Goal: Task Accomplishment & Management: Complete application form

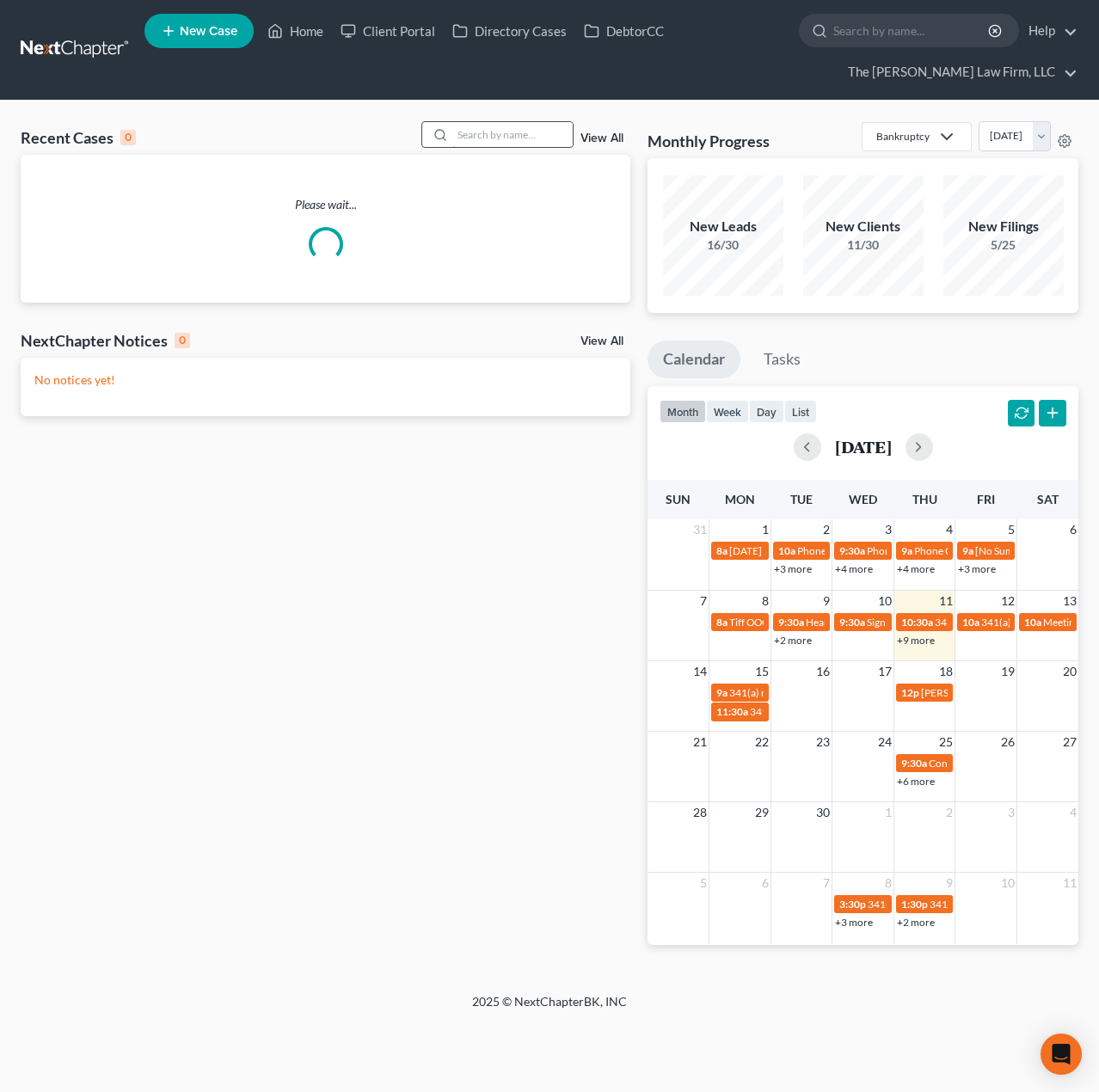
click at [527, 136] on input "search" at bounding box center [513, 134] width 121 height 25
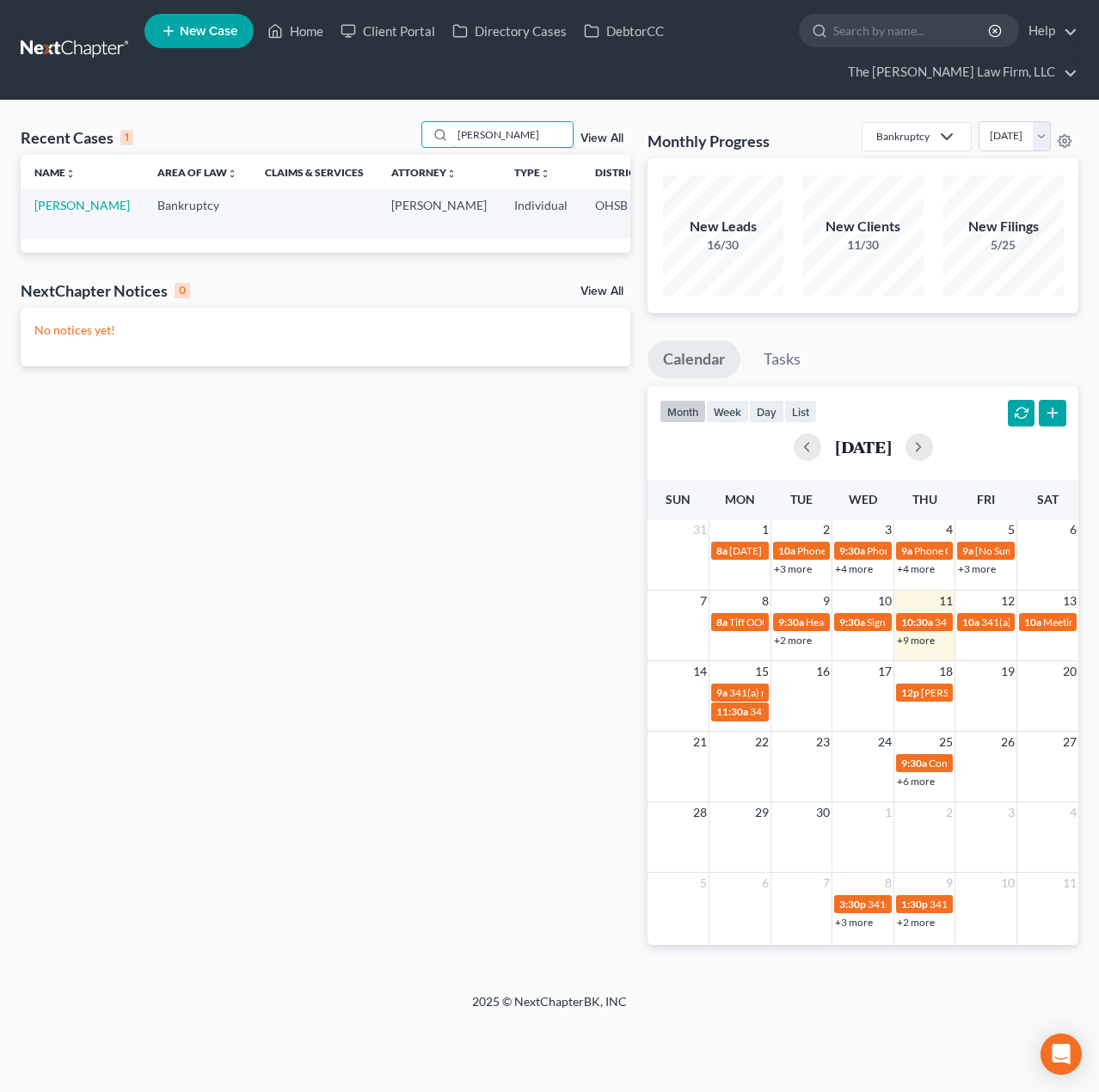
type input "[PERSON_NAME]"
click at [59, 214] on td "[PERSON_NAME]" at bounding box center [82, 213] width 123 height 49
click at [55, 212] on link "[PERSON_NAME]" at bounding box center [82, 205] width 96 height 15
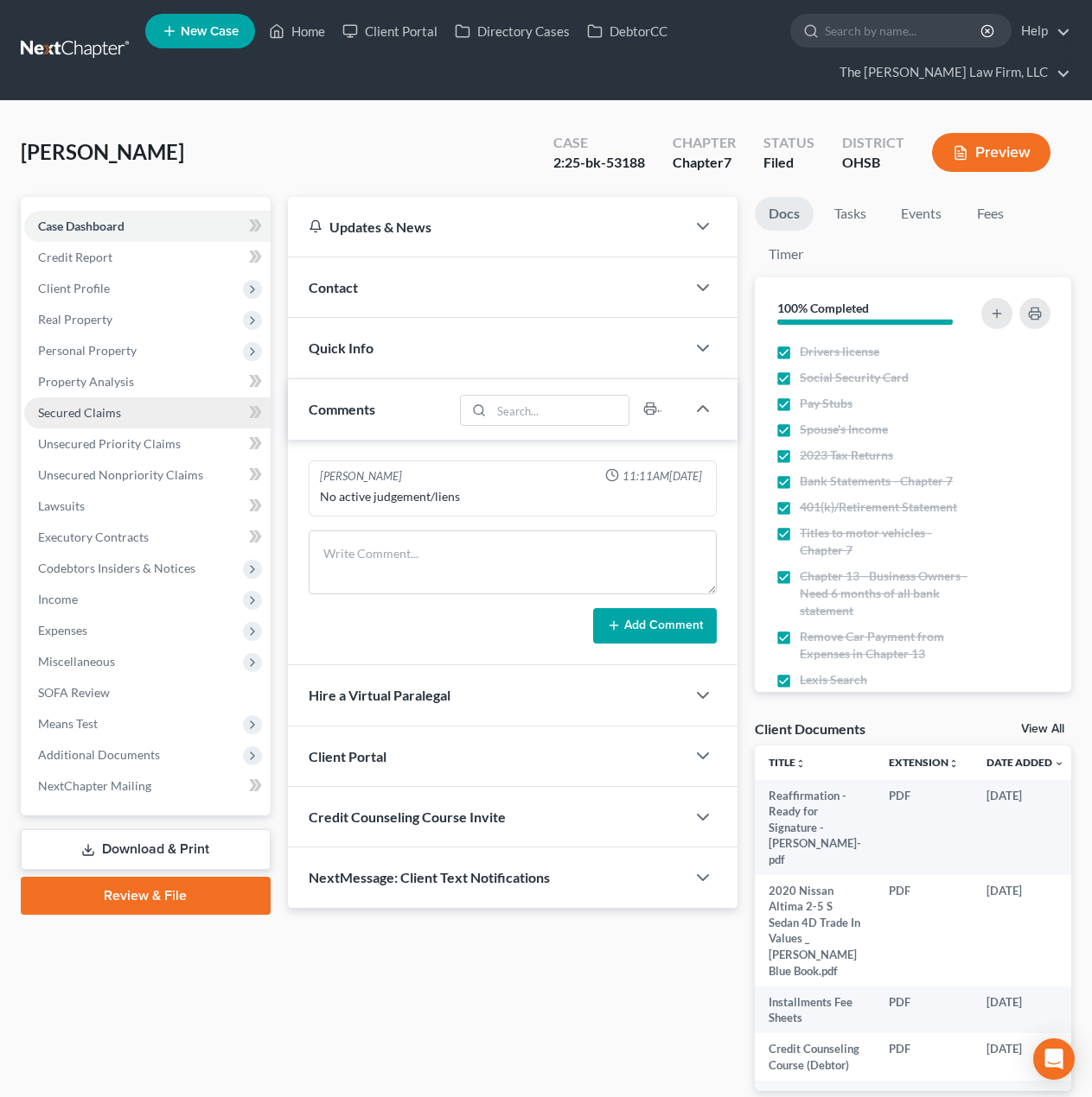
click at [93, 421] on link "Secured Claims" at bounding box center [147, 413] width 246 height 31
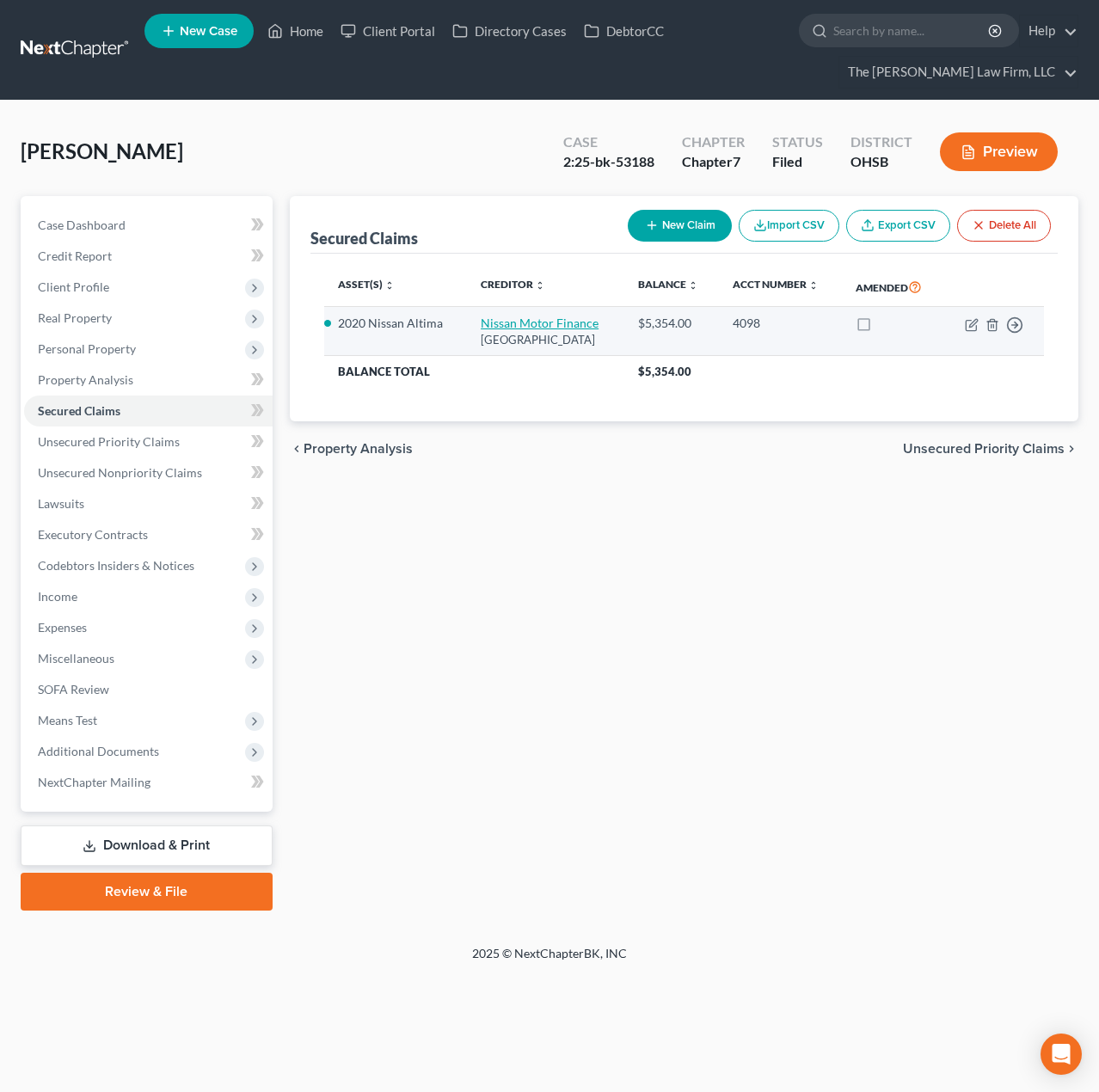
click at [508, 319] on link "Nissan Motor Finance" at bounding box center [540, 323] width 118 height 15
select select "45"
select select "0"
select select "6"
select select "2"
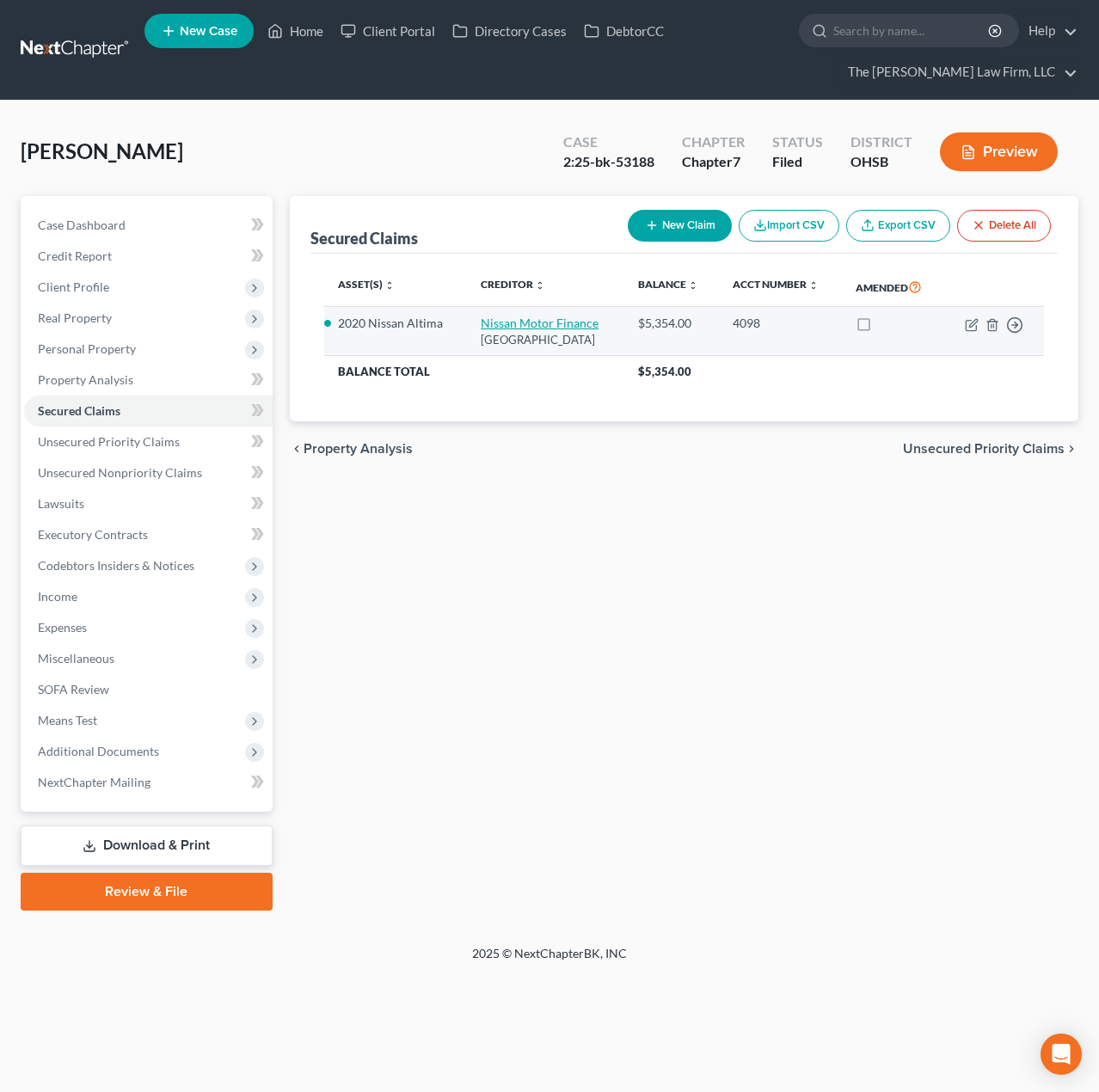
select select "0"
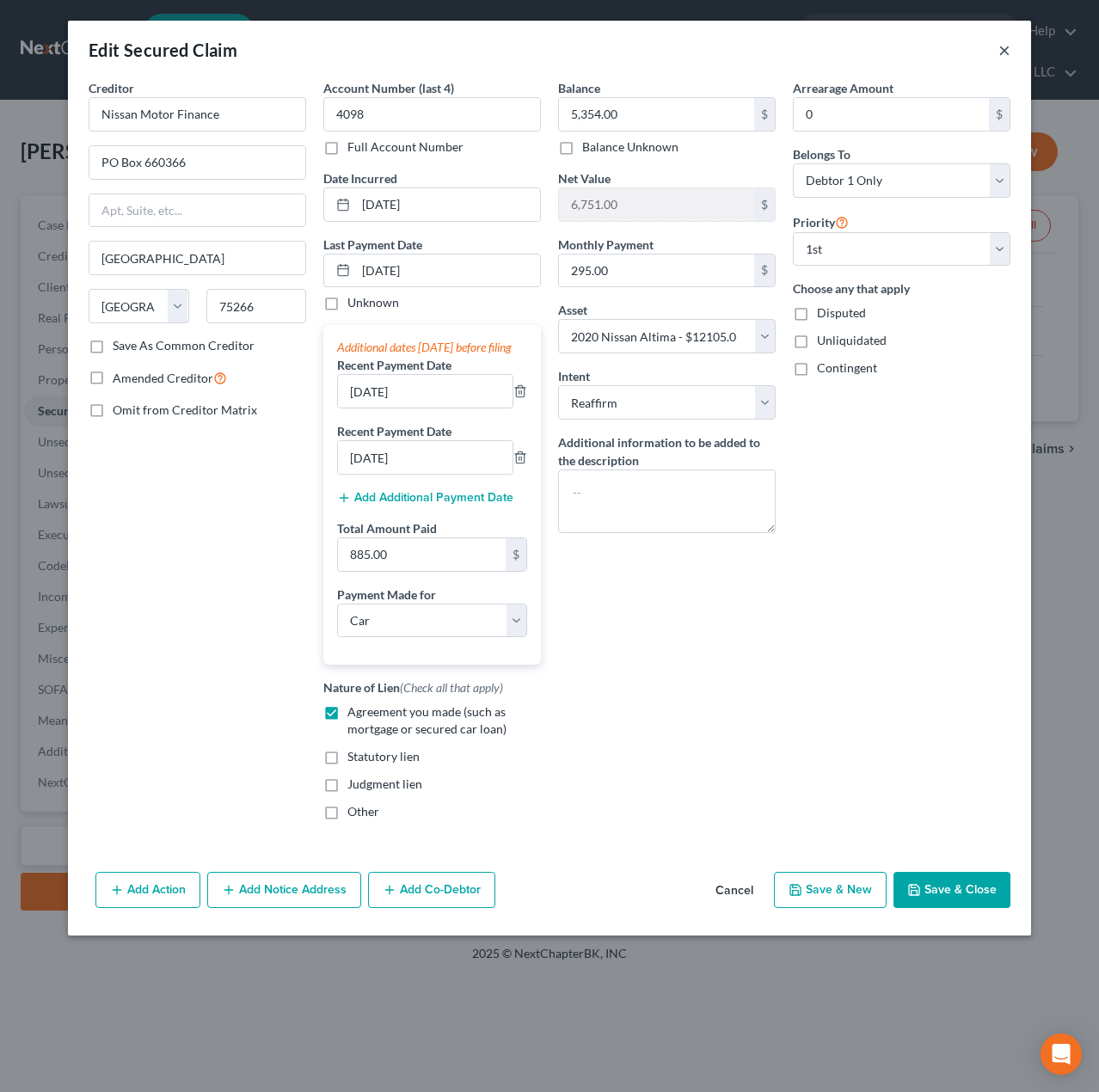
click at [1006, 46] on button "×" at bounding box center [1005, 50] width 12 height 21
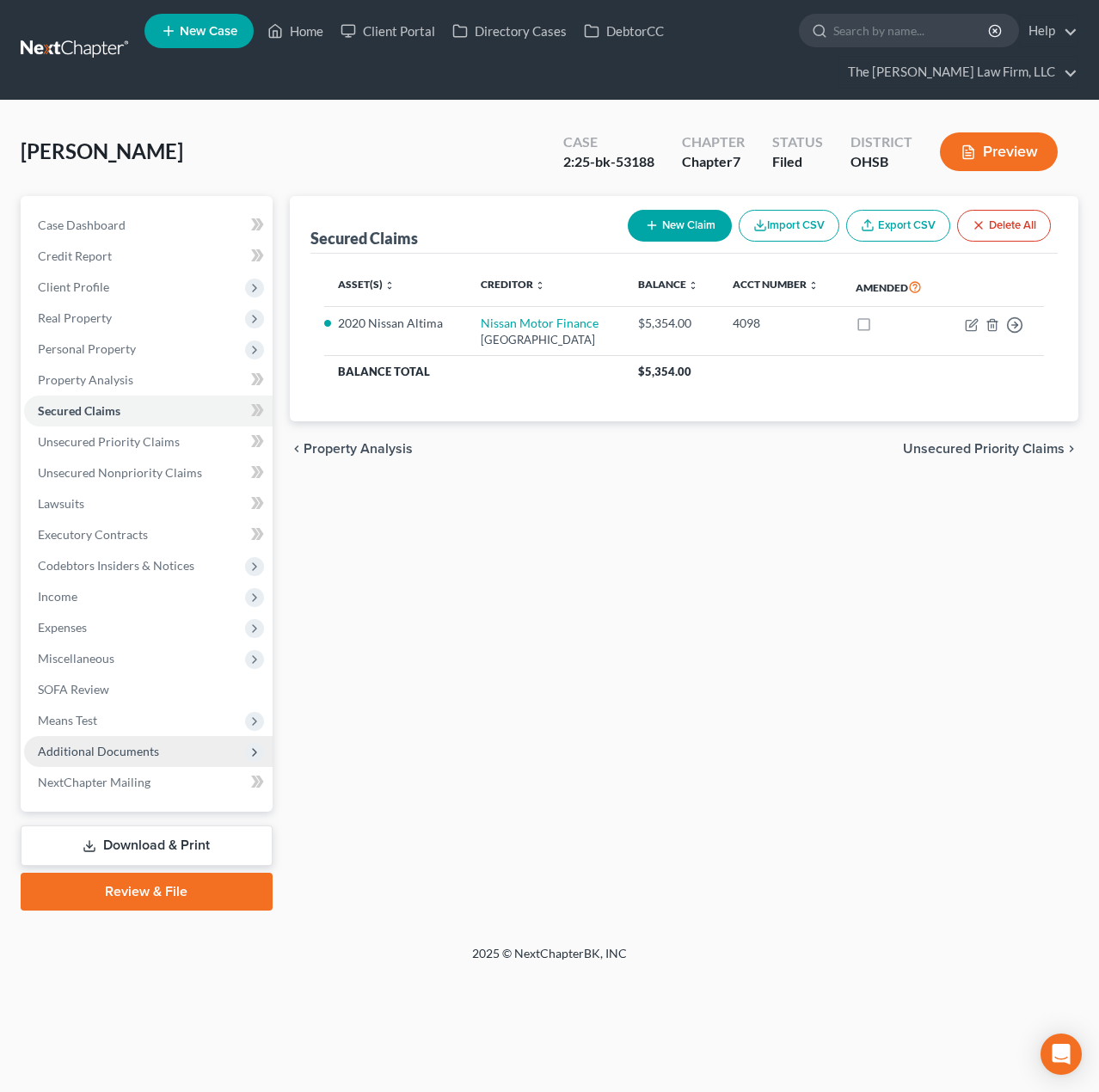
click at [110, 744] on span "Additional Documents" at bounding box center [98, 751] width 121 height 15
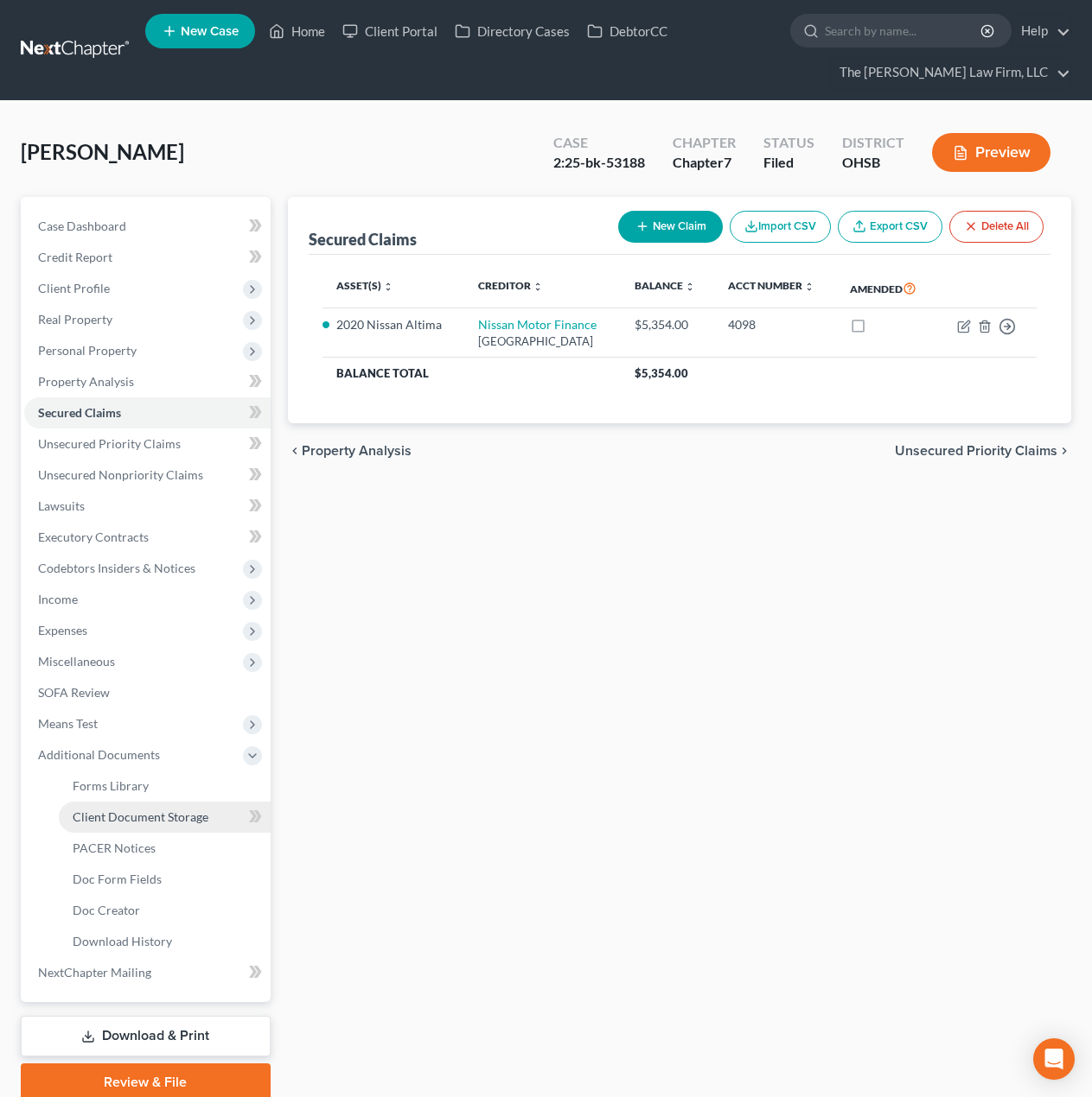
click at [112, 819] on span "Client Document Storage" at bounding box center [141, 817] width 135 height 15
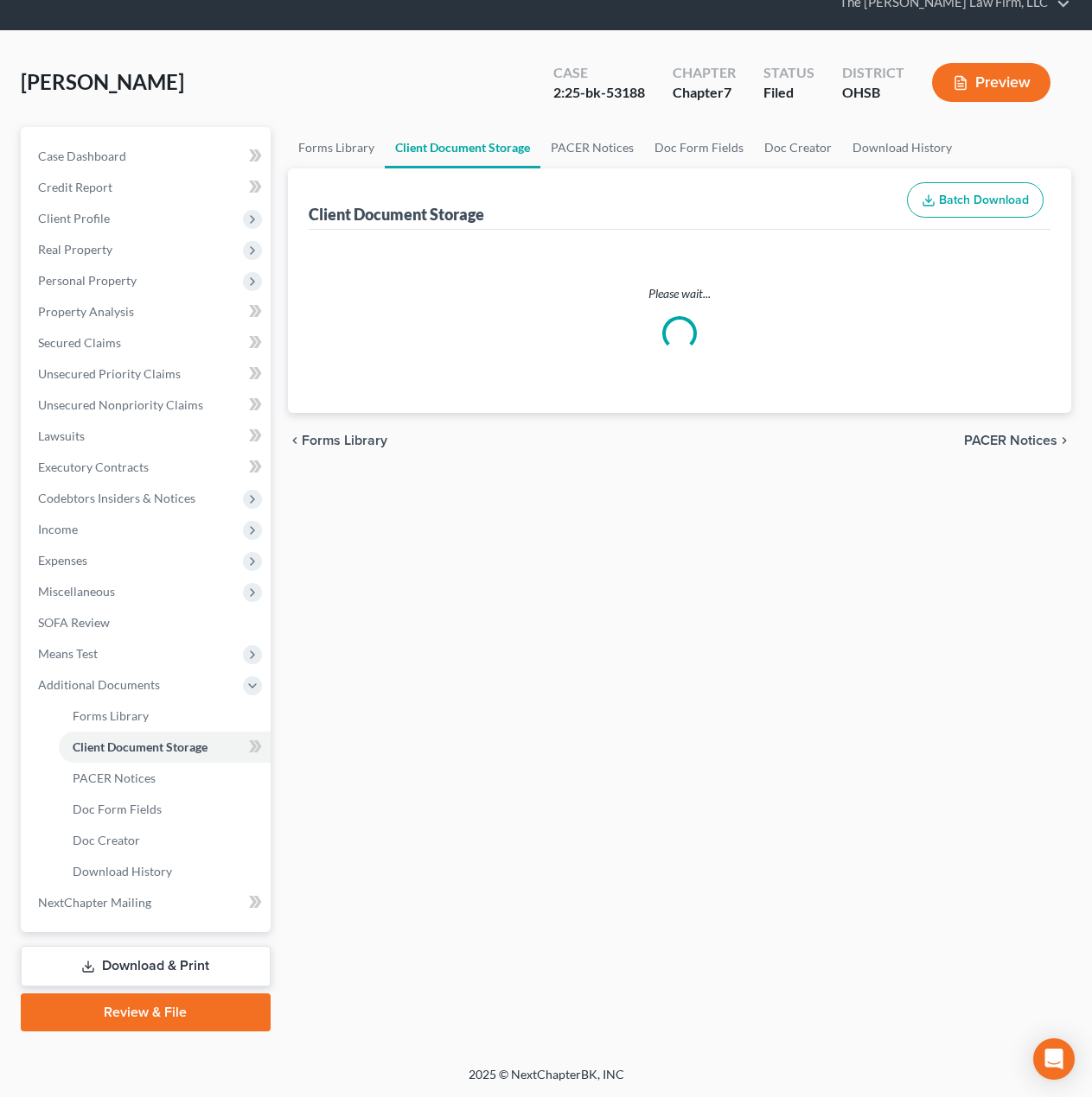
select select "52"
select select "61"
select select "7"
select select "37"
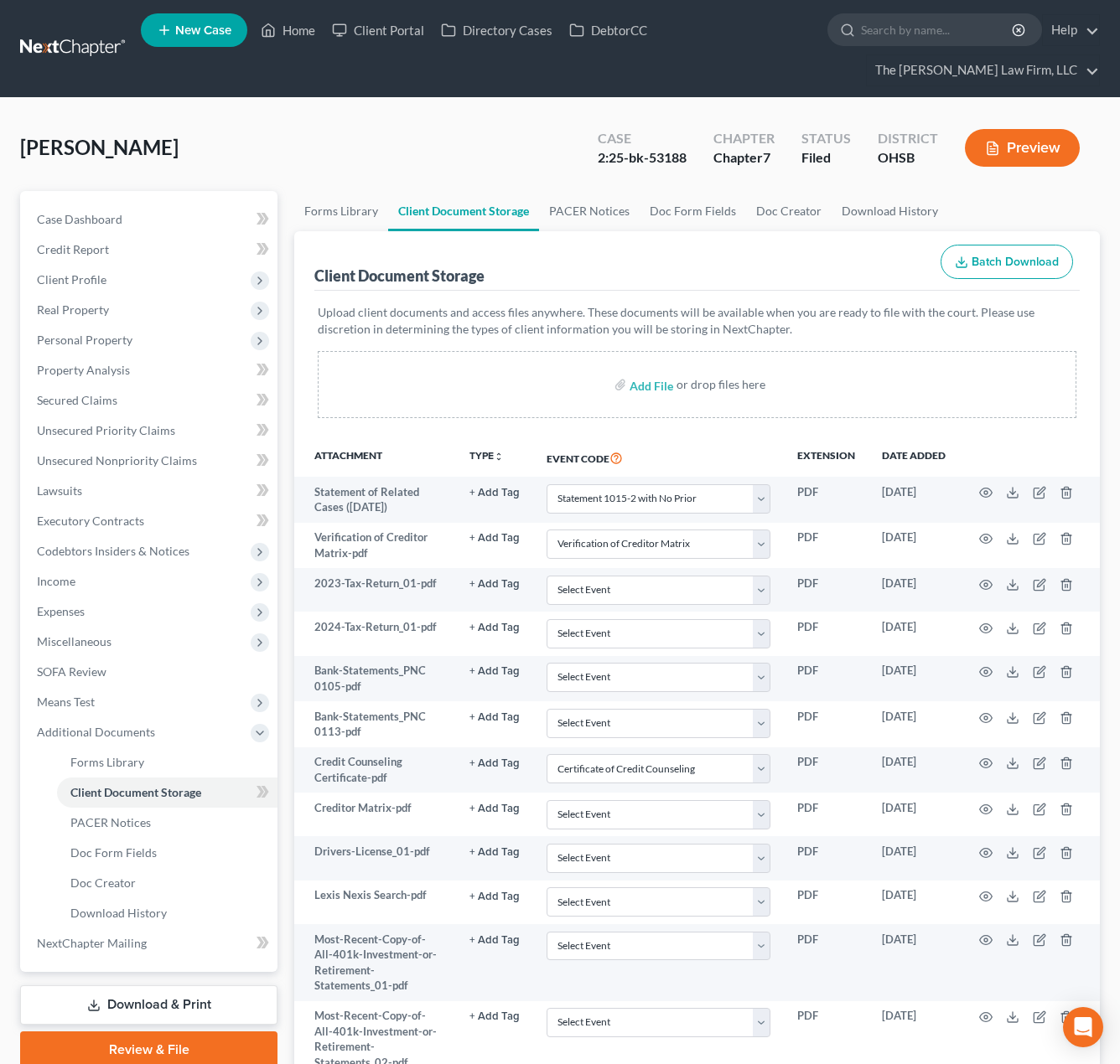
click at [69, 34] on link at bounding box center [74, 49] width 108 height 30
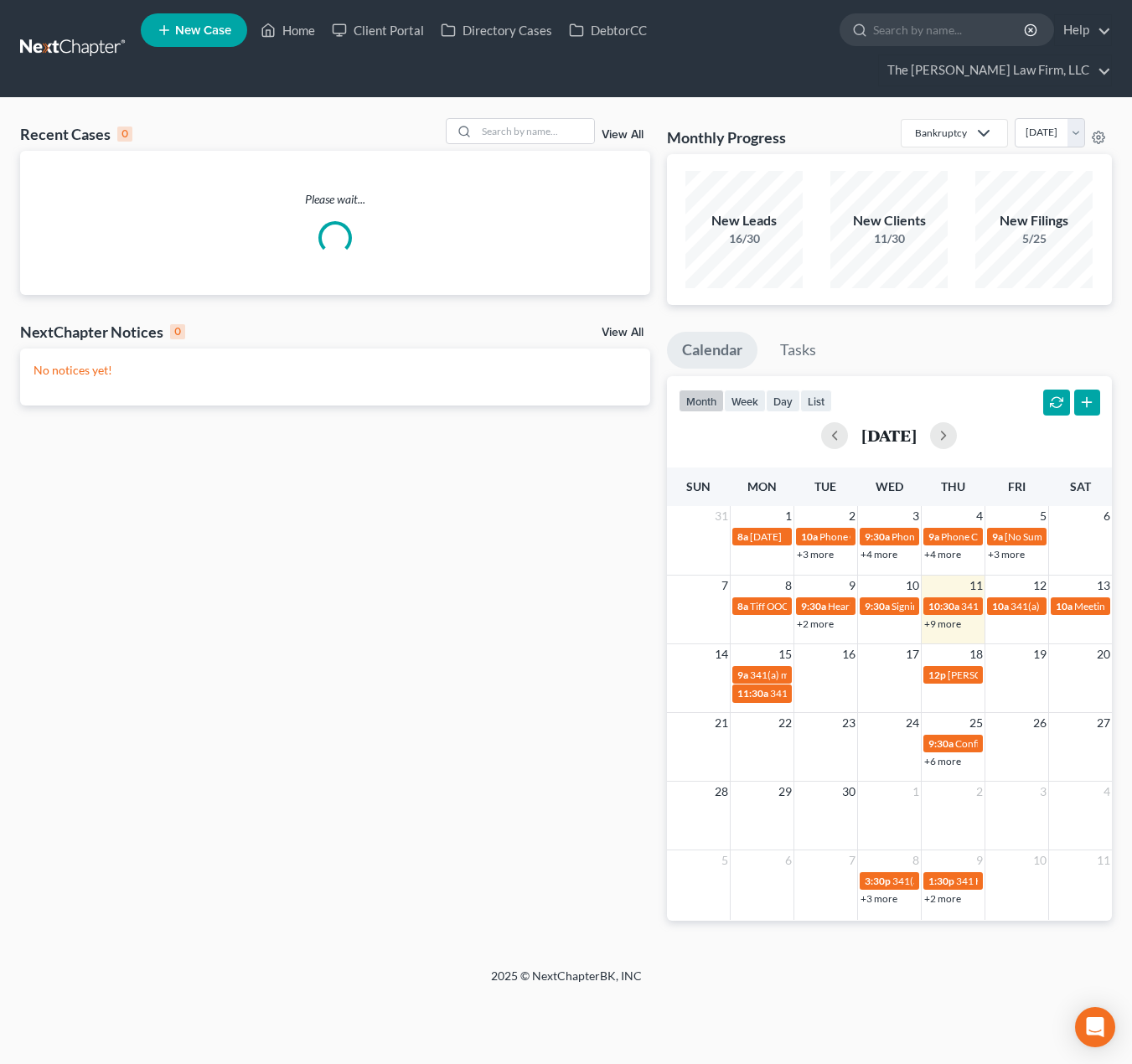
click at [426, 118] on div "Recent Cases 0 View All" at bounding box center [335, 134] width 630 height 33
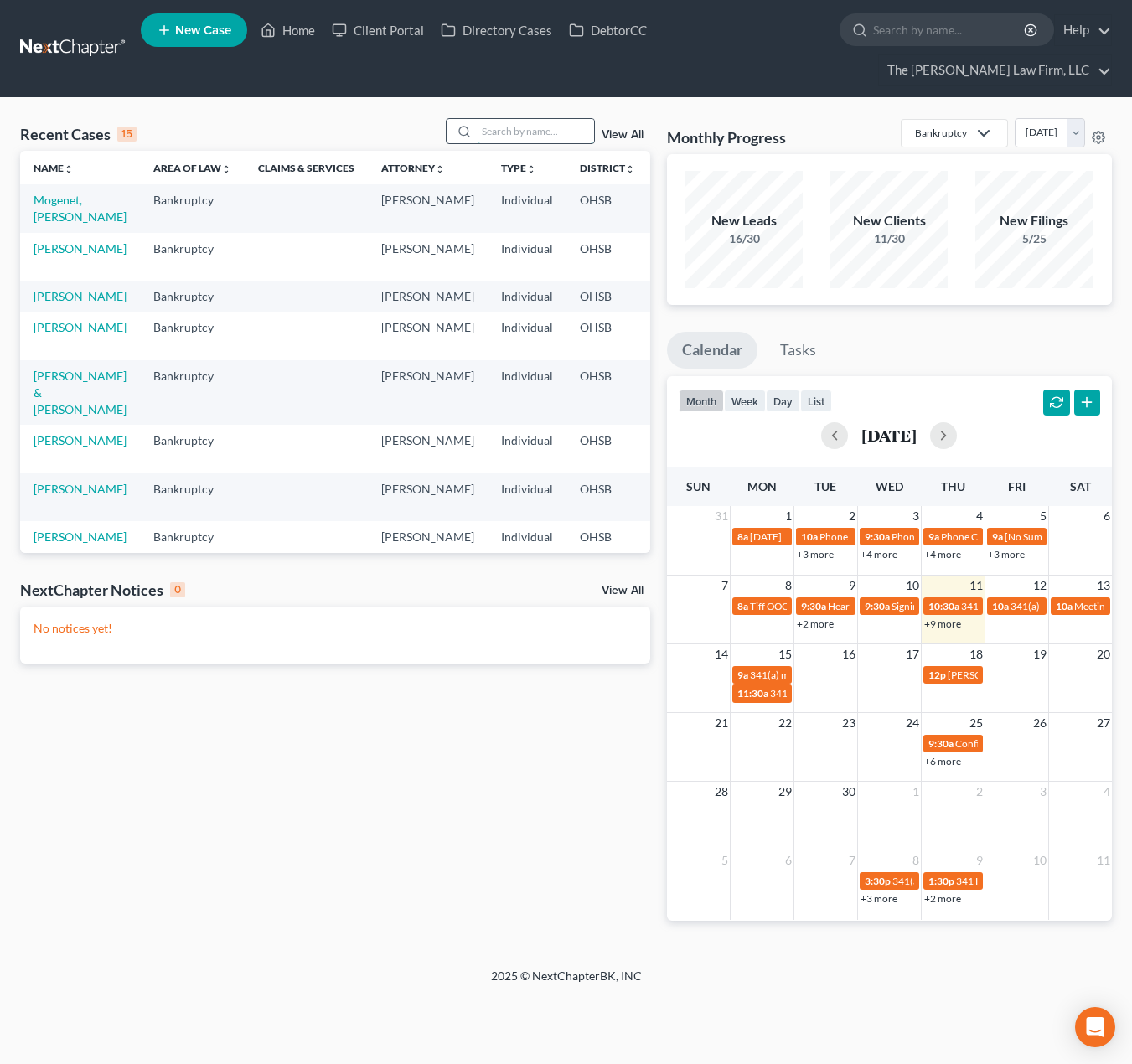
click at [490, 119] on input "search" at bounding box center [536, 130] width 118 height 24
click at [420, 118] on div "Recent Cases 15 View All" at bounding box center [335, 134] width 630 height 33
click at [506, 119] on input "search" at bounding box center [536, 130] width 118 height 24
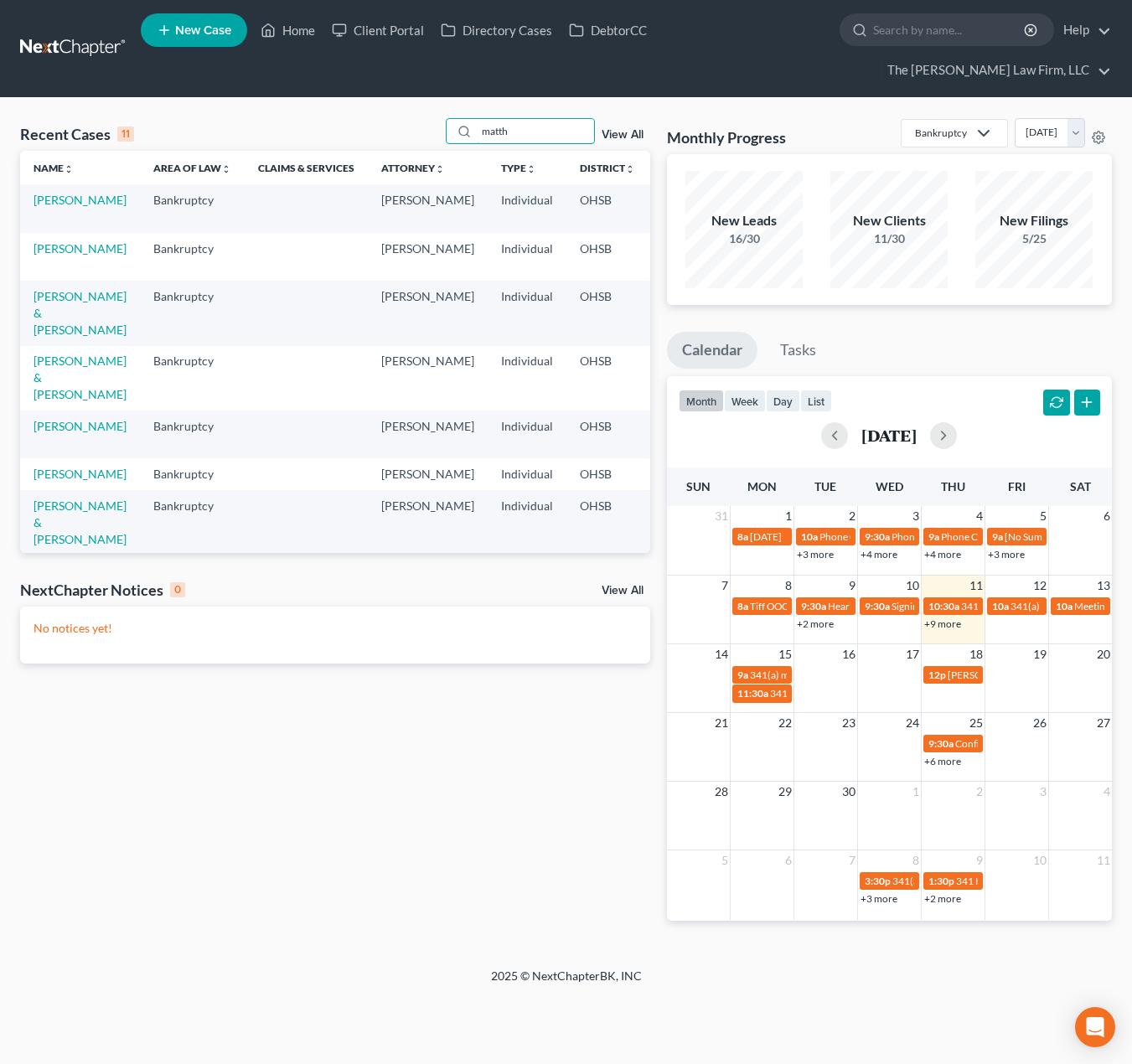
type input "matth"
click at [50, 281] on td "[PERSON_NAME] & [PERSON_NAME]" at bounding box center [80, 313] width 119 height 65
click at [49, 289] on link "[PERSON_NAME] & [PERSON_NAME]" at bounding box center [80, 313] width 93 height 48
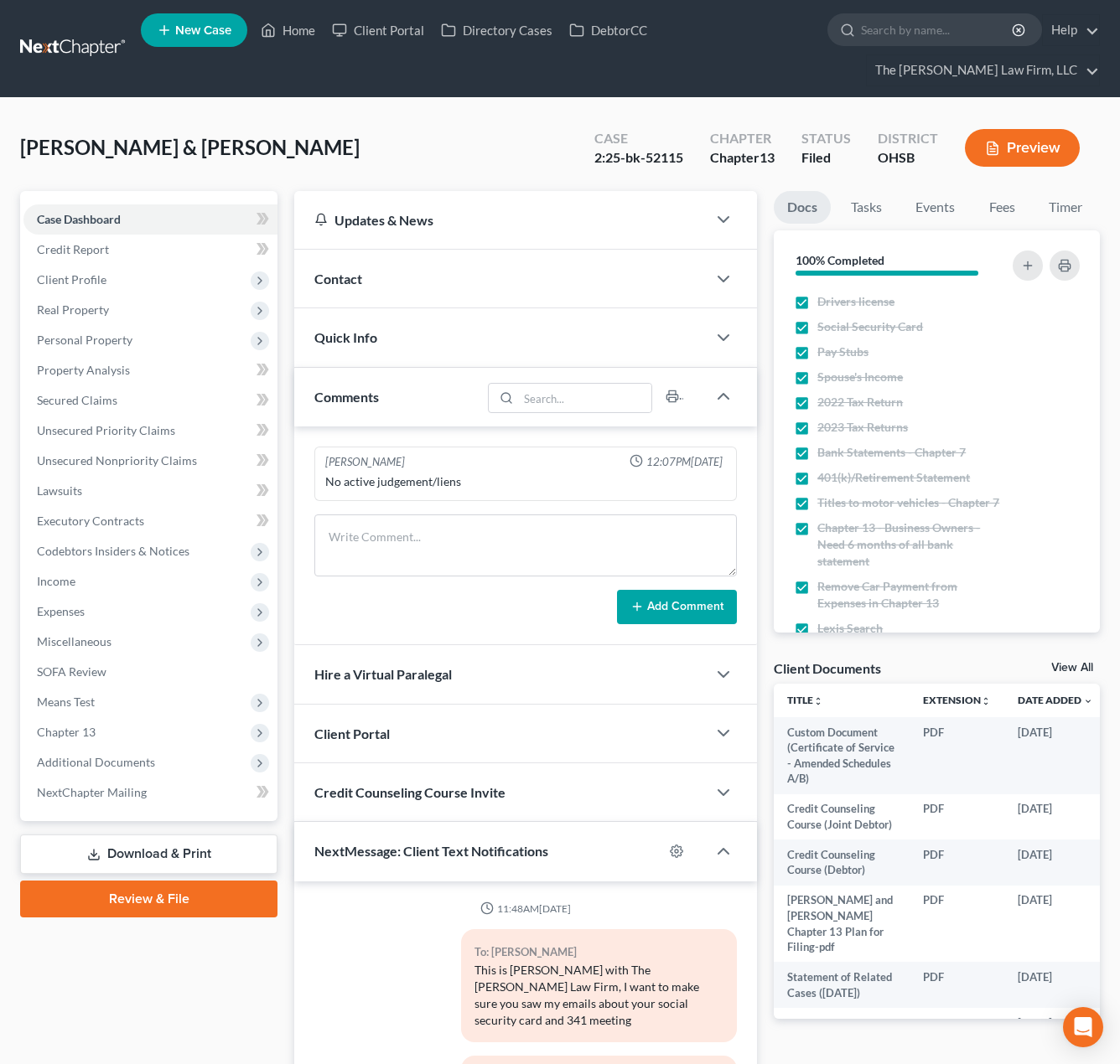
scroll to position [328, 0]
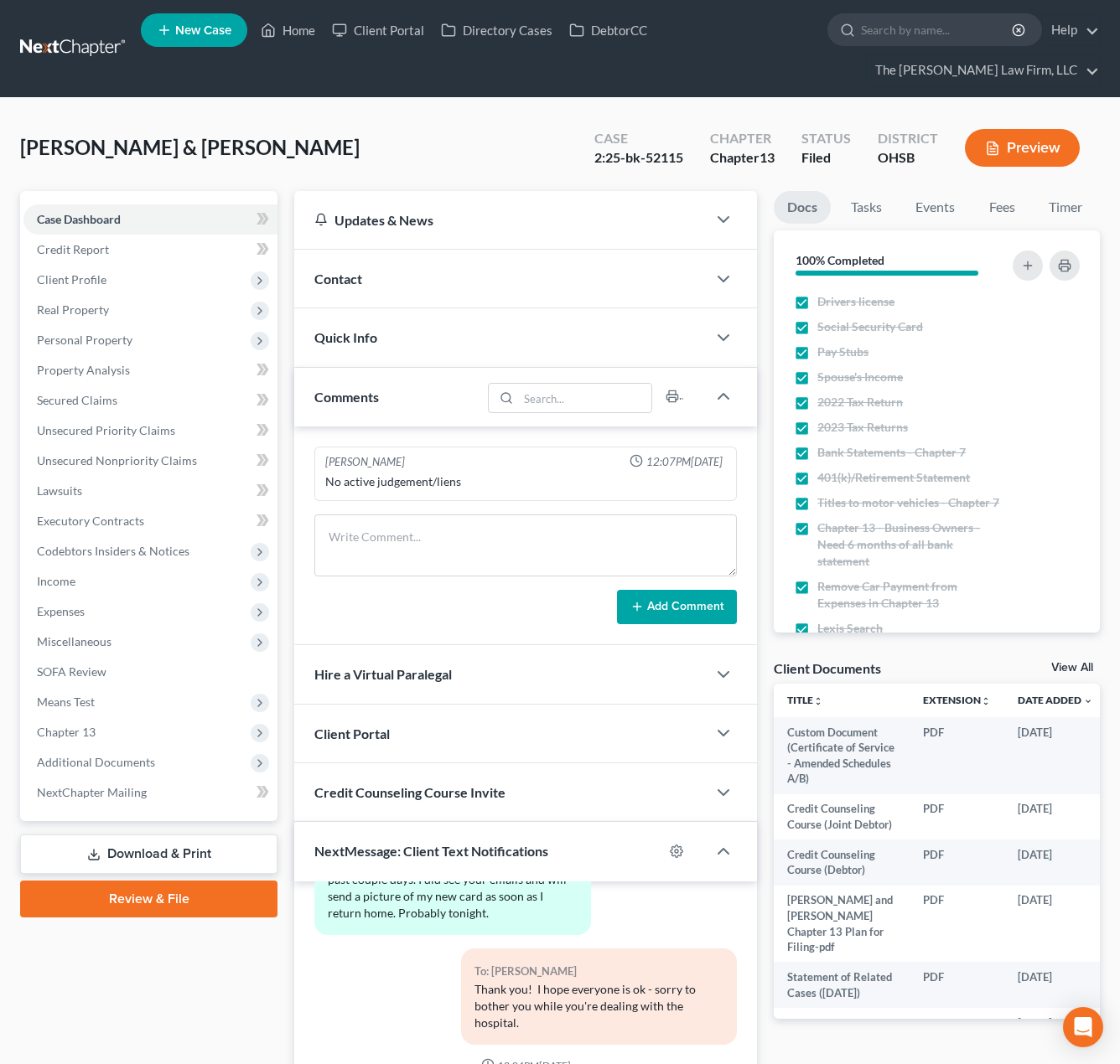
click at [59, 37] on link at bounding box center [74, 49] width 108 height 30
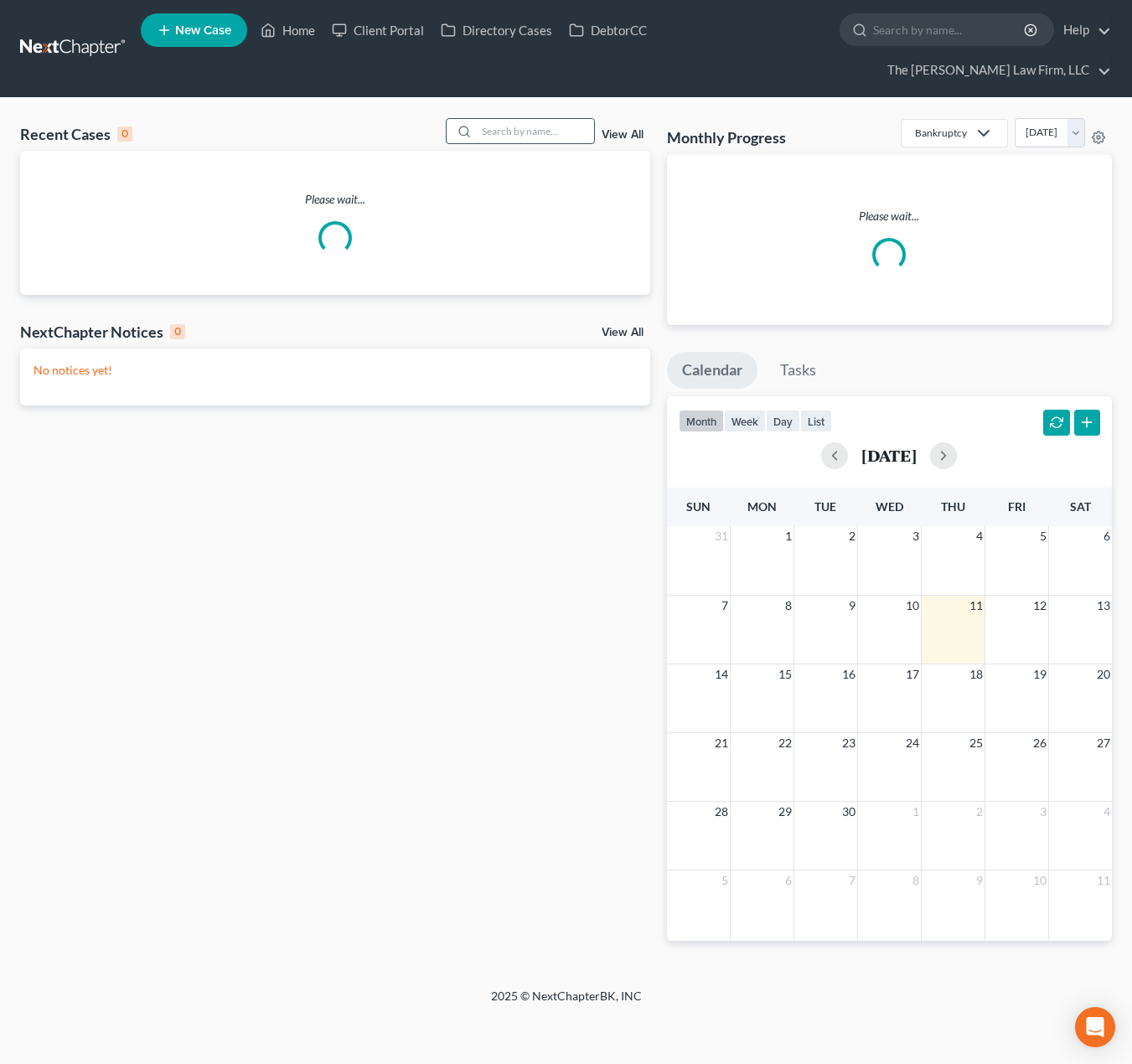
click at [550, 119] on input "search" at bounding box center [536, 130] width 118 height 24
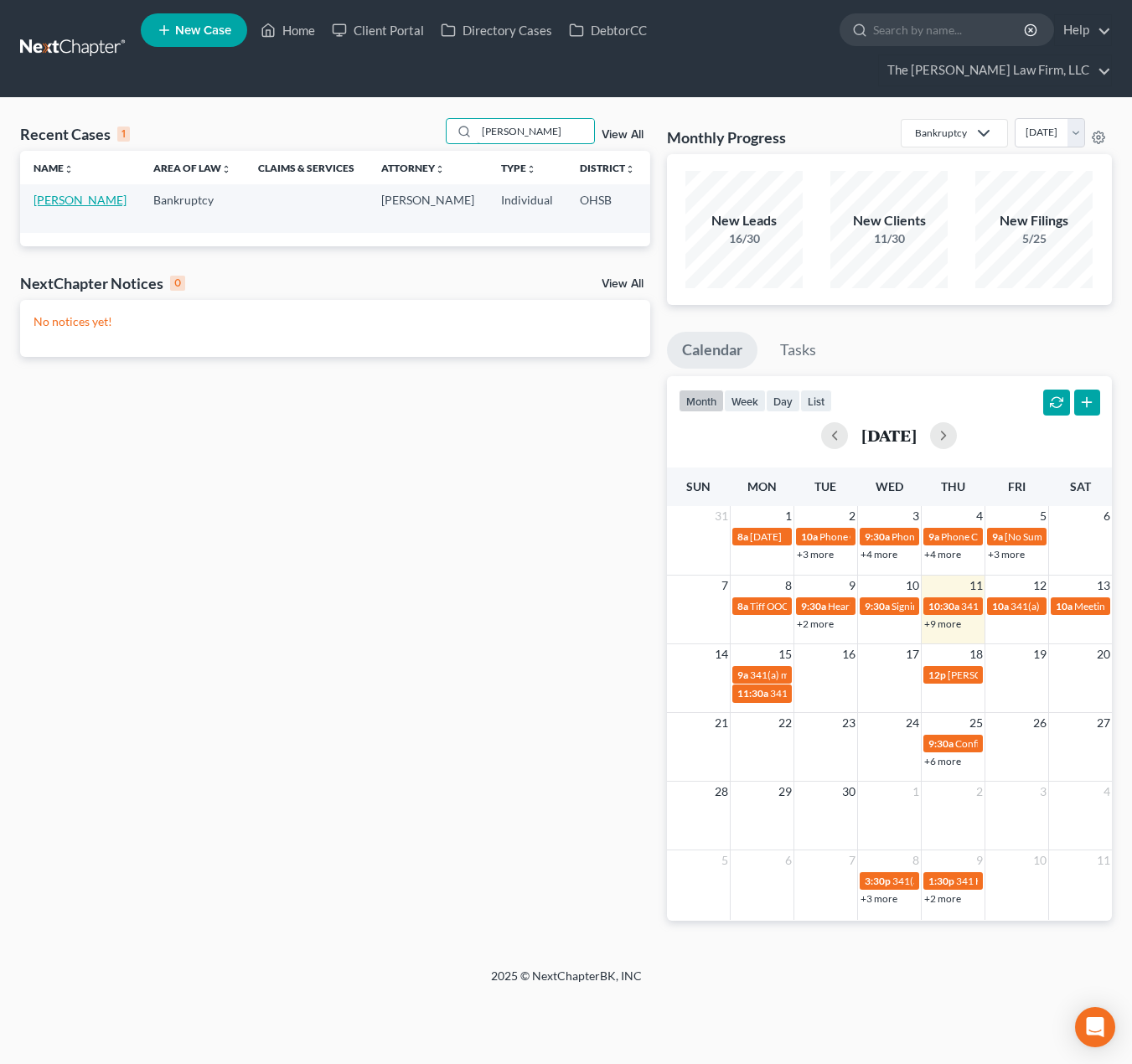
type input "shump"
click at [55, 193] on link "[PERSON_NAME]" at bounding box center [80, 199] width 93 height 14
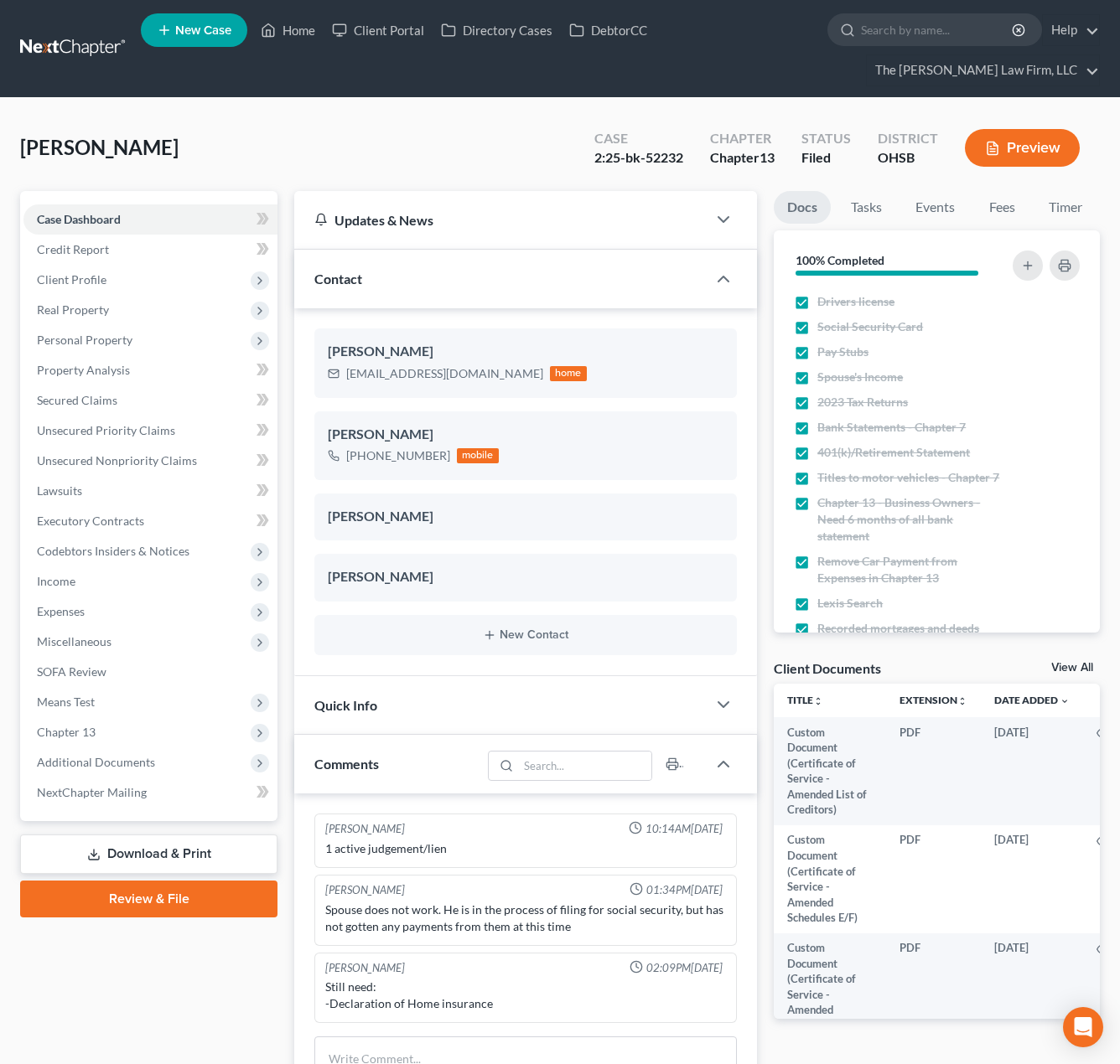
click at [76, 44] on link at bounding box center [74, 49] width 108 height 30
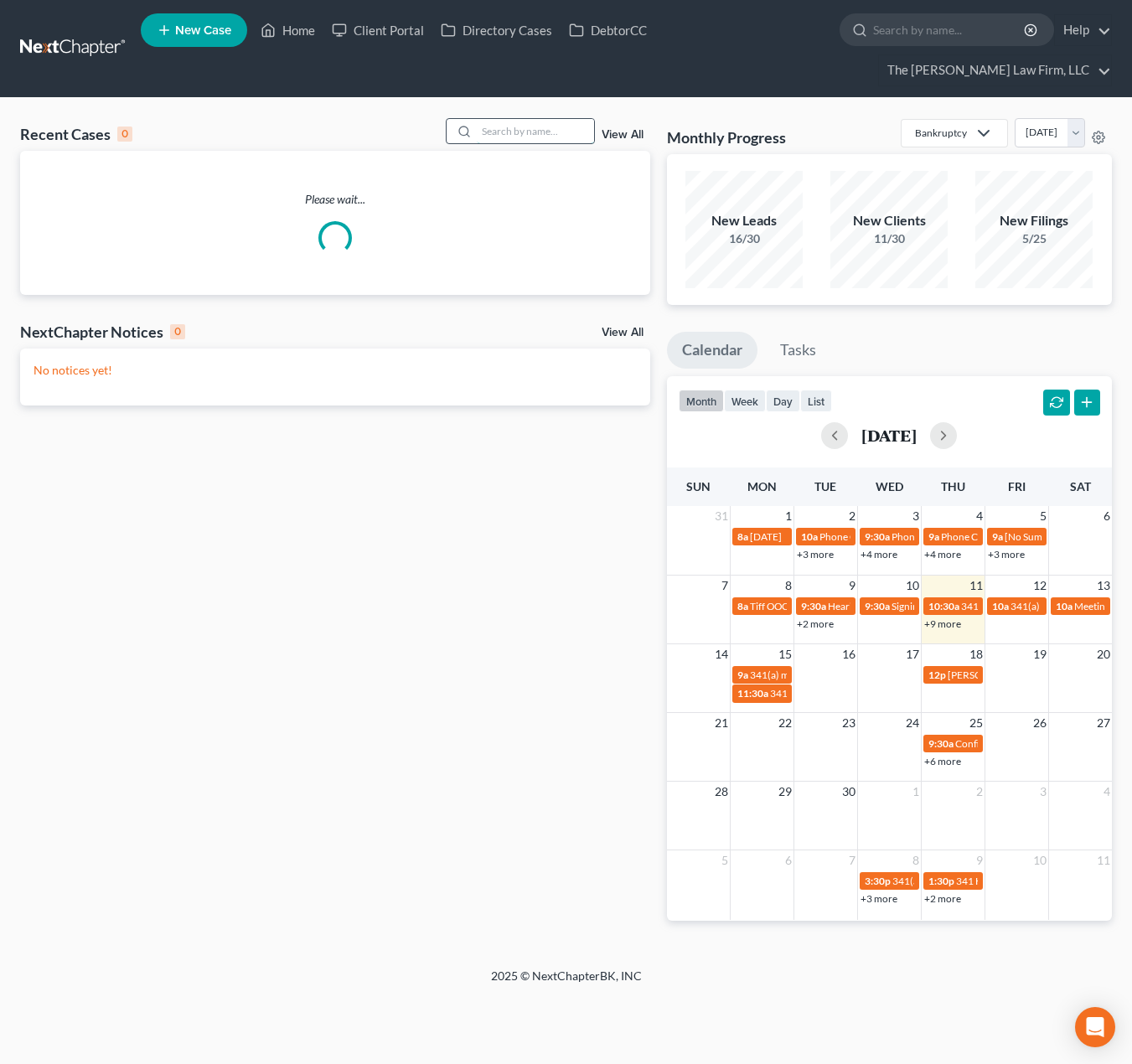
click at [514, 119] on input "search" at bounding box center [536, 130] width 118 height 24
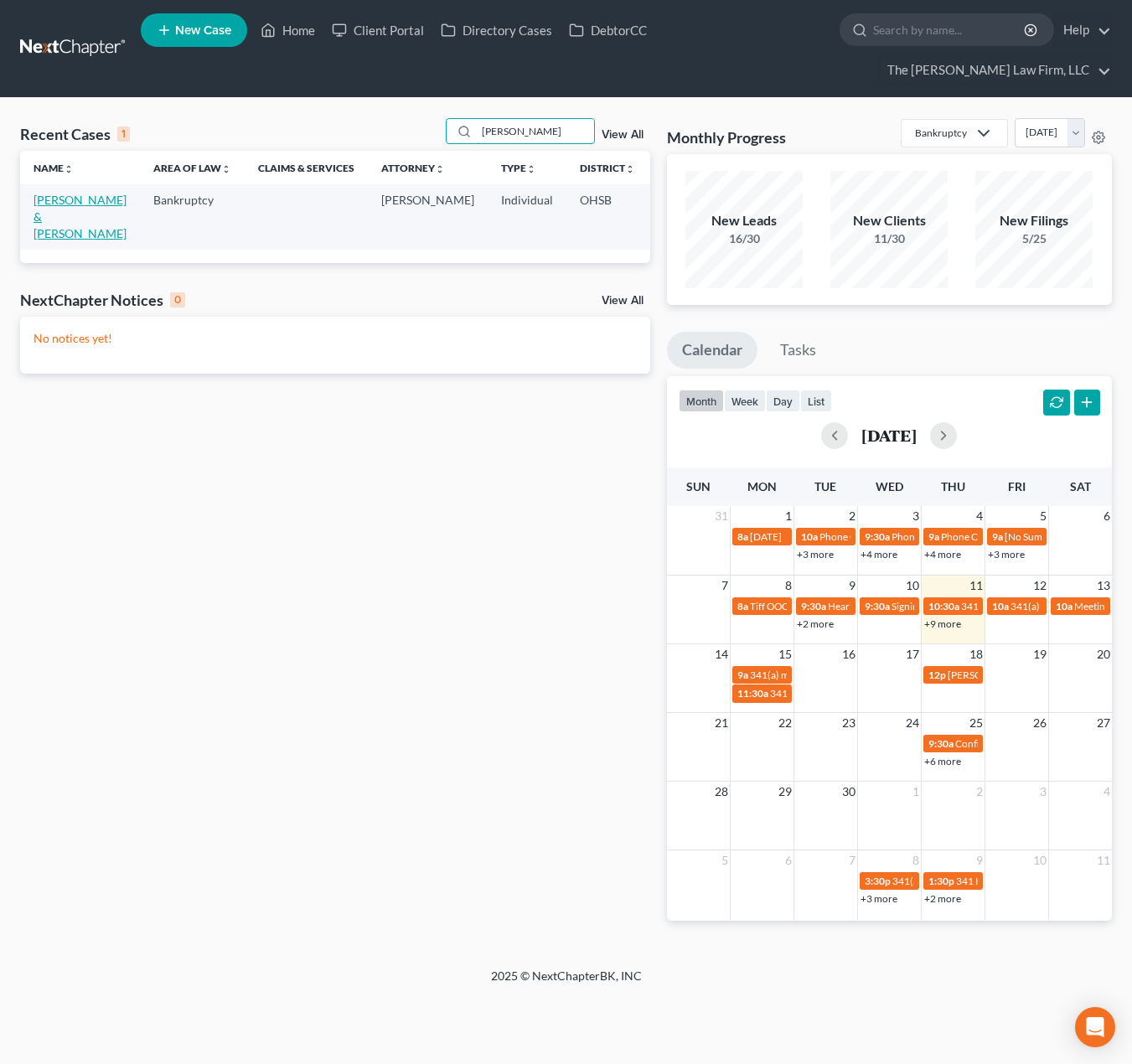
type input "layfield"
click at [45, 193] on link "Layfield, Randi & Robert" at bounding box center [80, 216] width 93 height 48
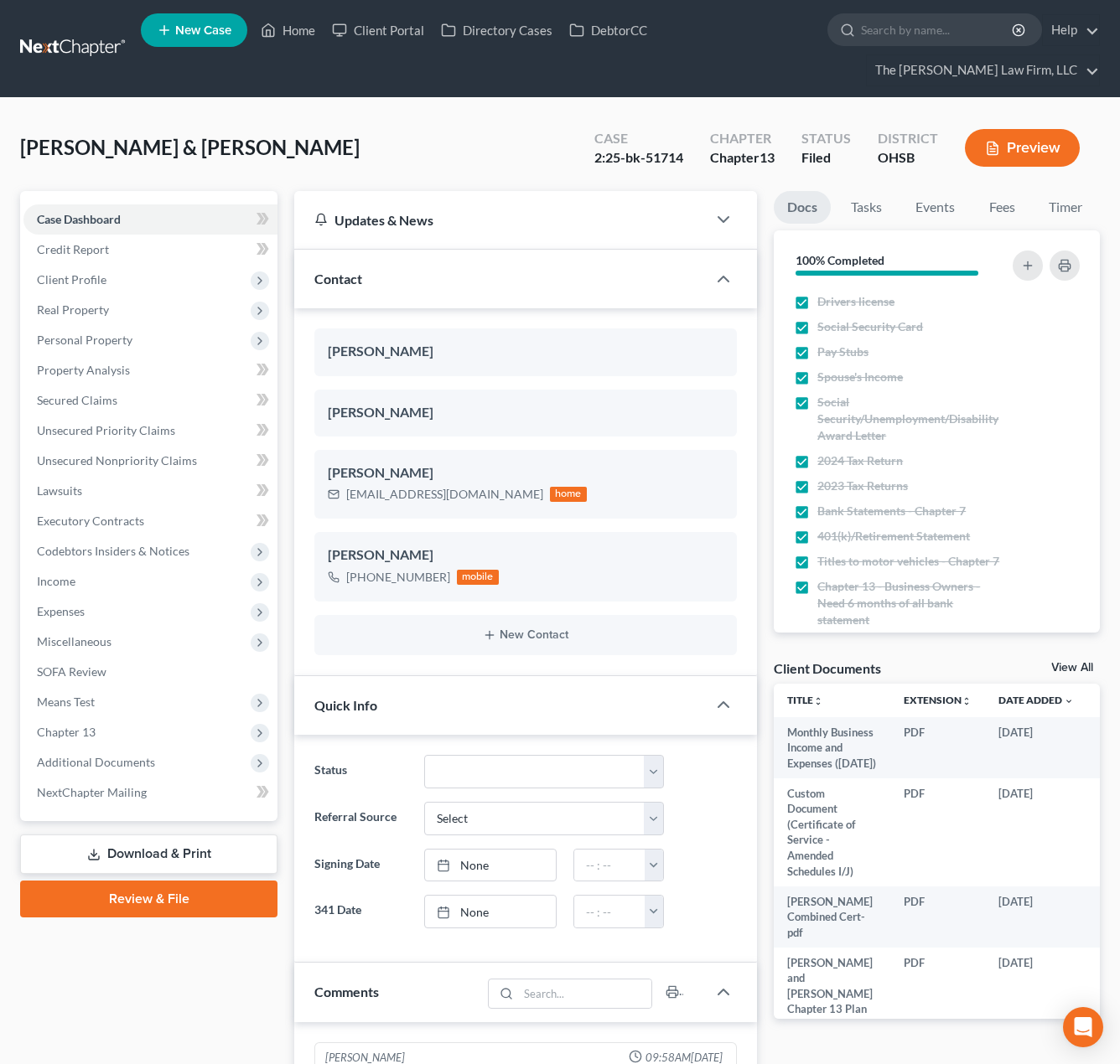
scroll to position [91, 0]
click at [56, 34] on link at bounding box center [74, 49] width 108 height 30
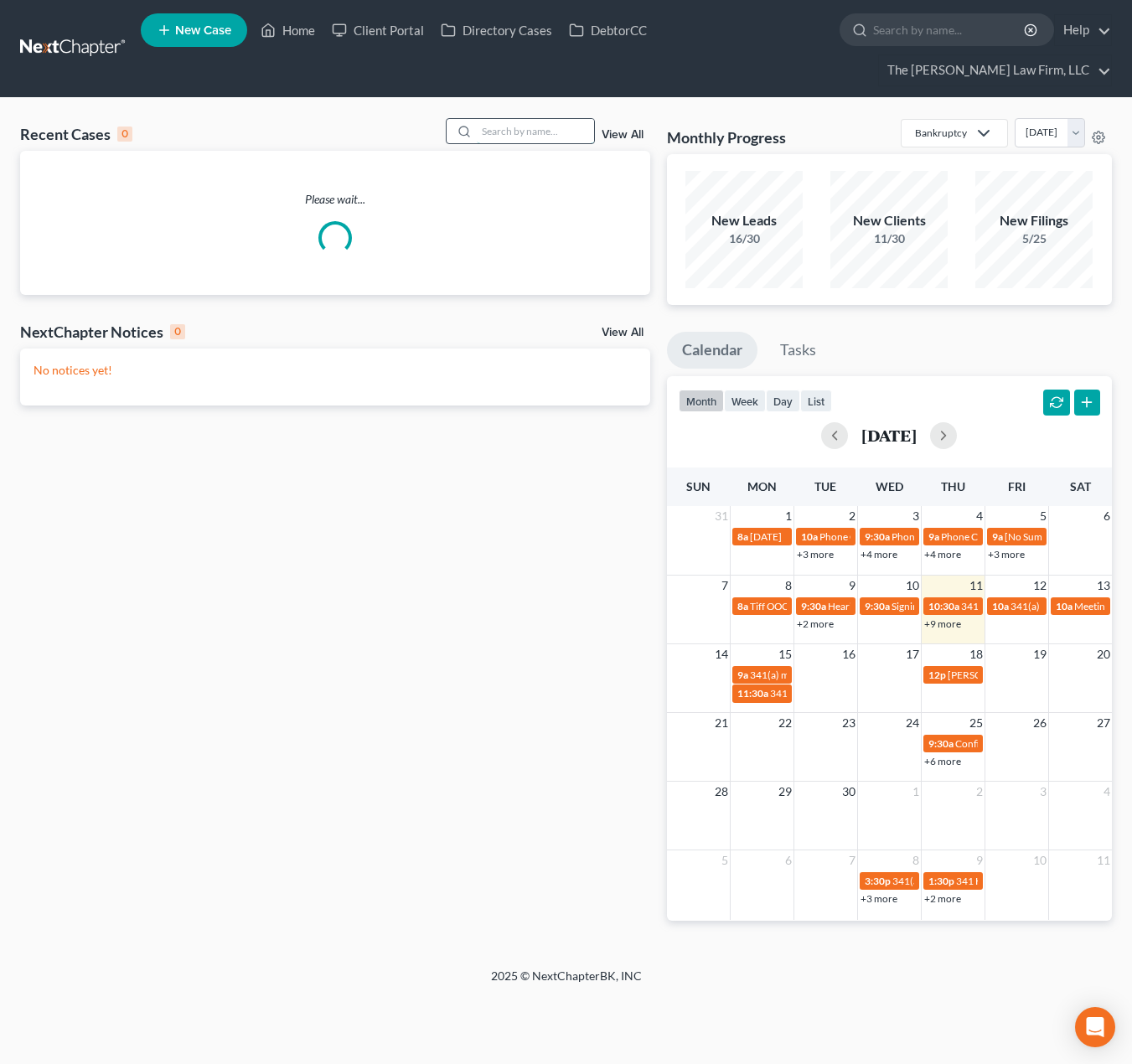
click at [557, 119] on input "search" at bounding box center [536, 130] width 118 height 24
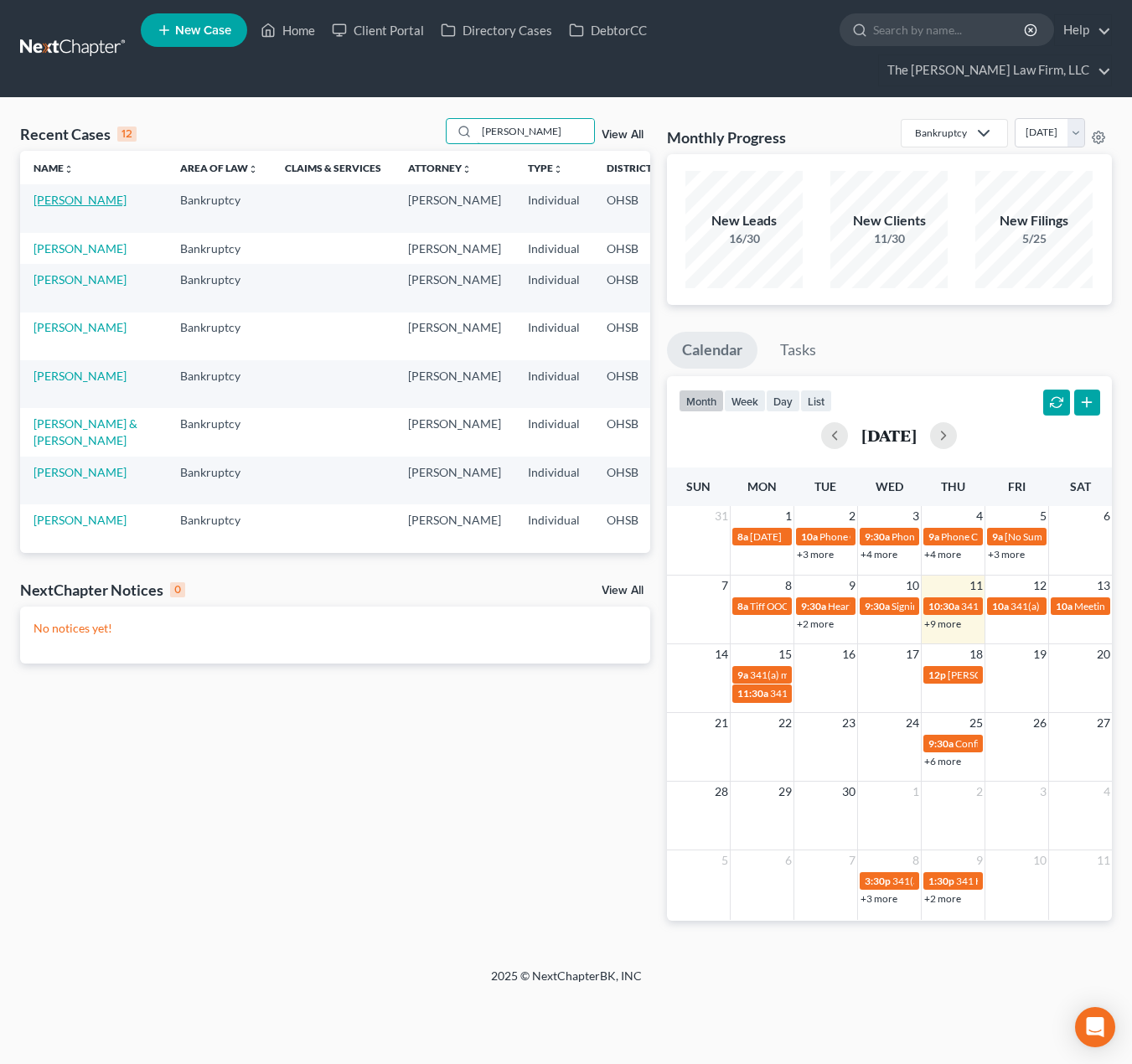
type input "[PERSON_NAME]"
click at [49, 193] on link "[PERSON_NAME]" at bounding box center [80, 199] width 93 height 14
